Goal: Navigation & Orientation: Find specific page/section

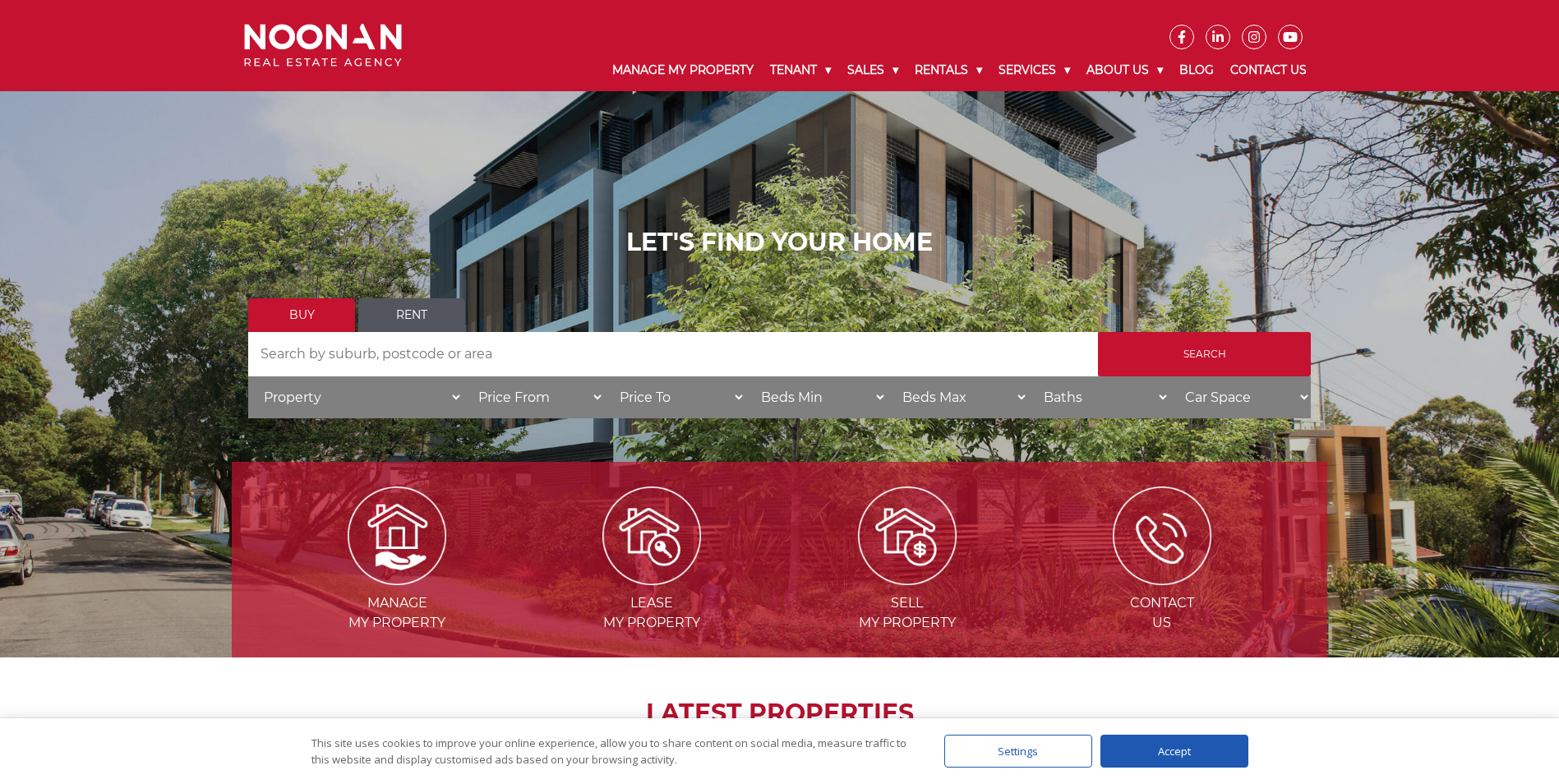
click at [432, 310] on link "Rent" at bounding box center [412, 314] width 107 height 34
click at [307, 306] on link "Buy" at bounding box center [301, 314] width 107 height 34
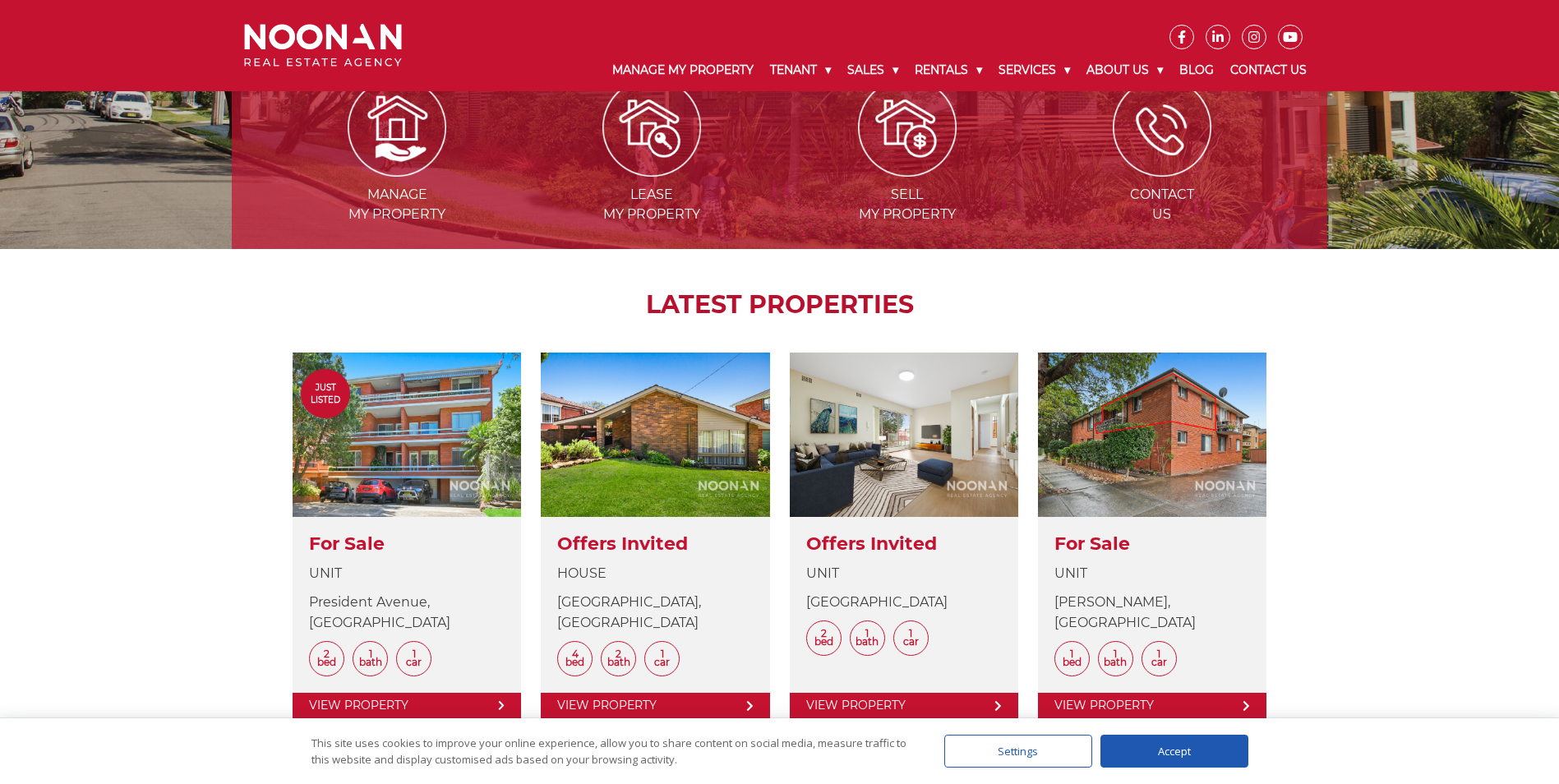
scroll to position [82, 0]
